Goal: Check status

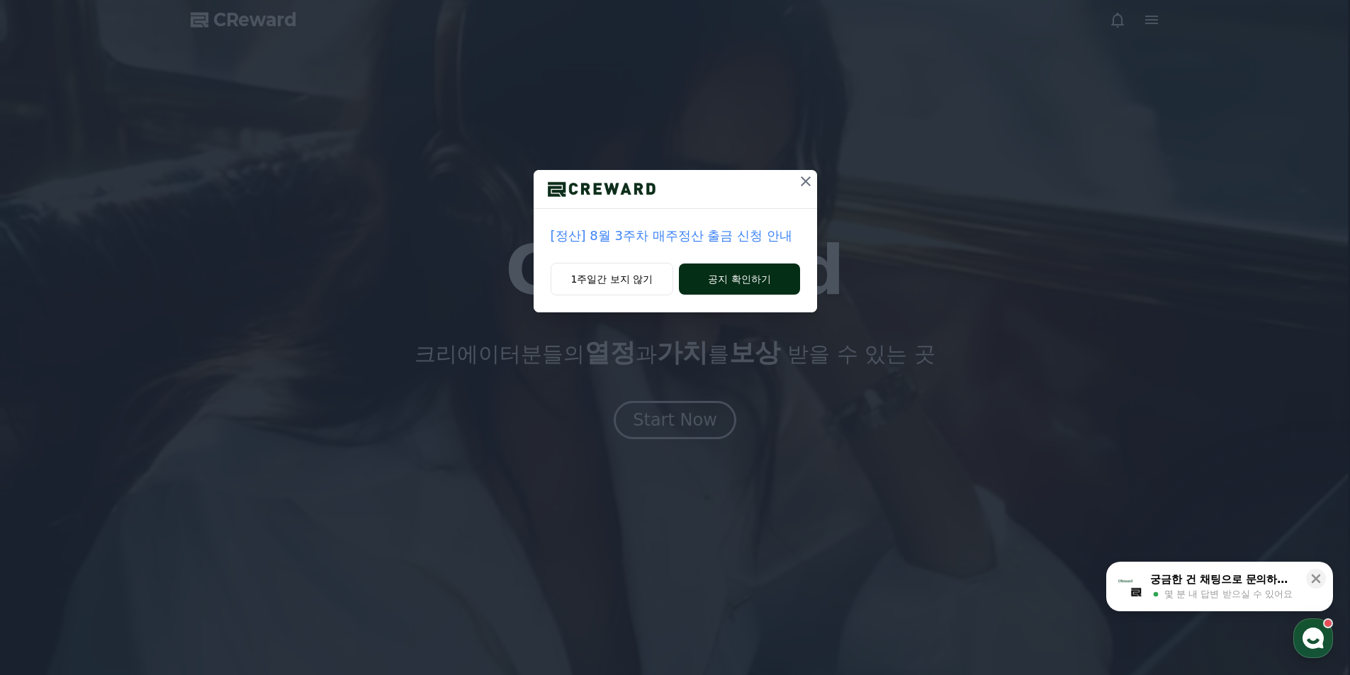
click at [755, 286] on button "공지 확인하기" at bounding box center [739, 279] width 120 height 31
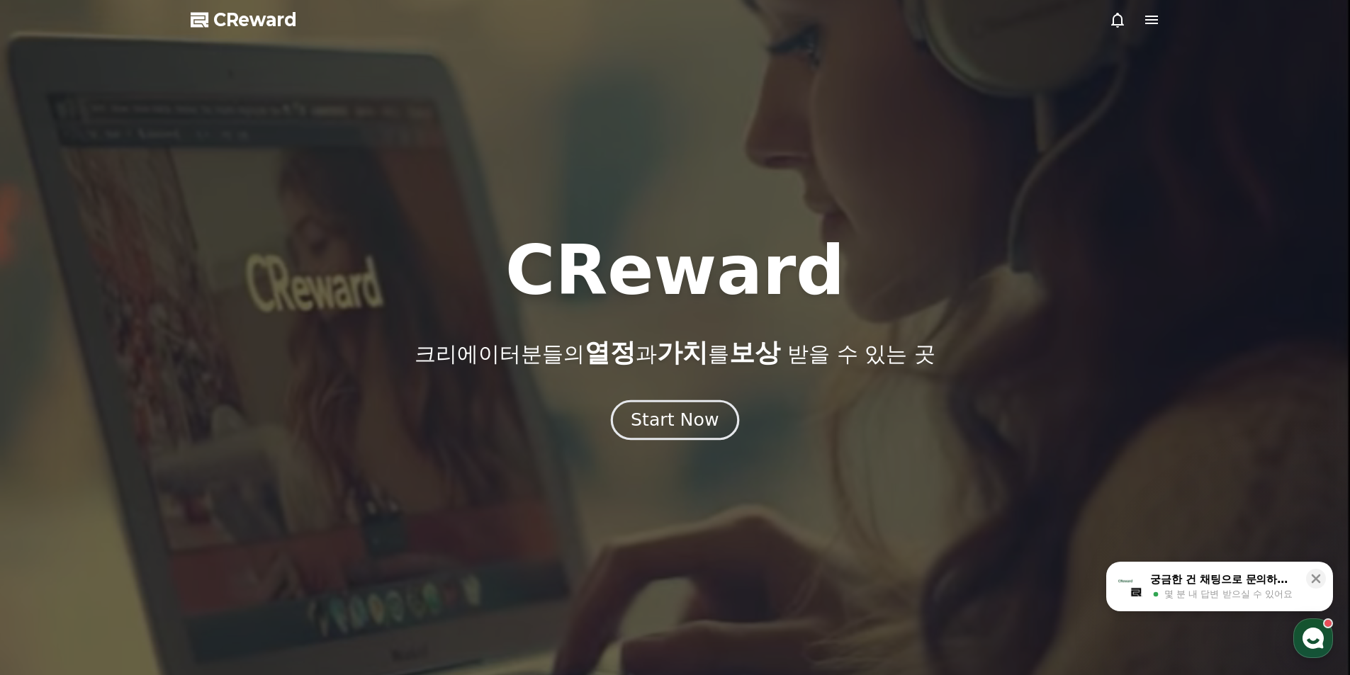
click at [684, 419] on div "Start Now" at bounding box center [675, 420] width 88 height 24
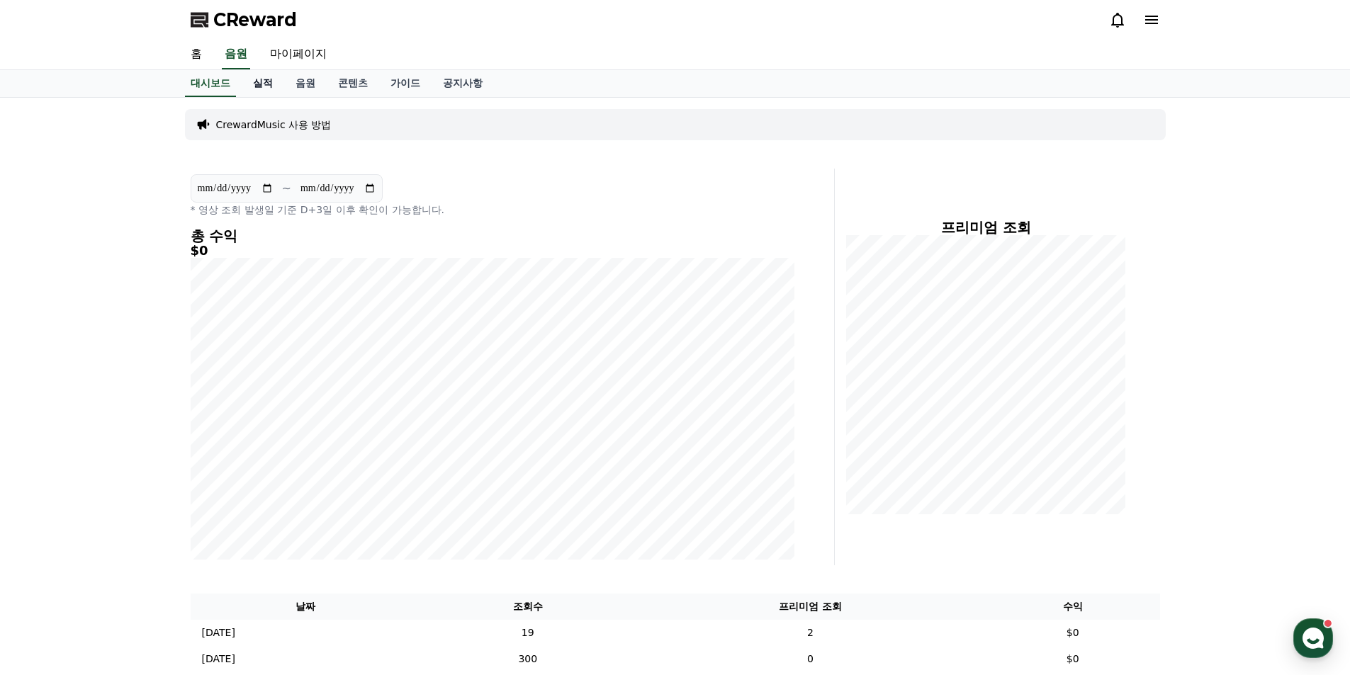
click at [265, 81] on link "실적" at bounding box center [263, 83] width 43 height 27
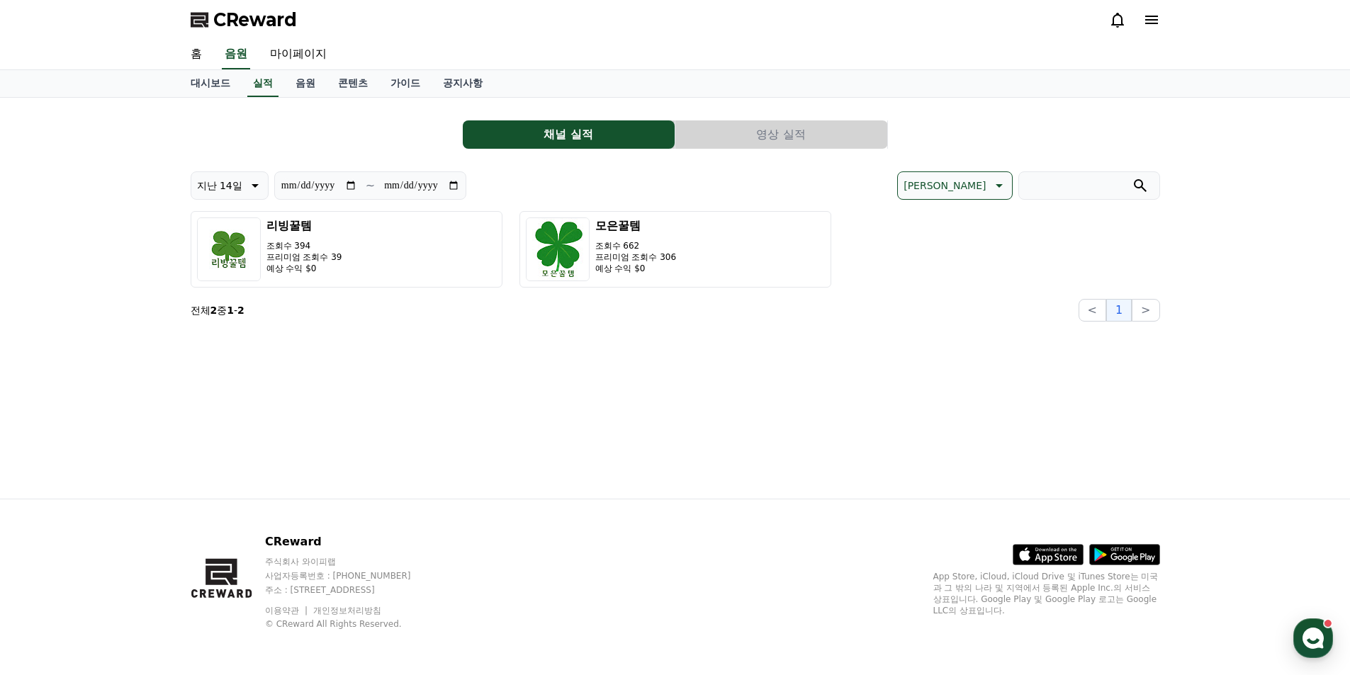
click at [799, 139] on button "영상 실적" at bounding box center [781, 134] width 212 height 28
